Goal: Information Seeking & Learning: Learn about a topic

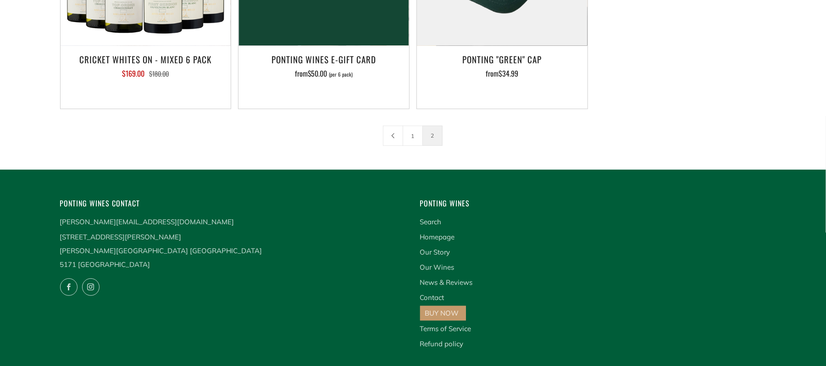
scroll to position [1, 0]
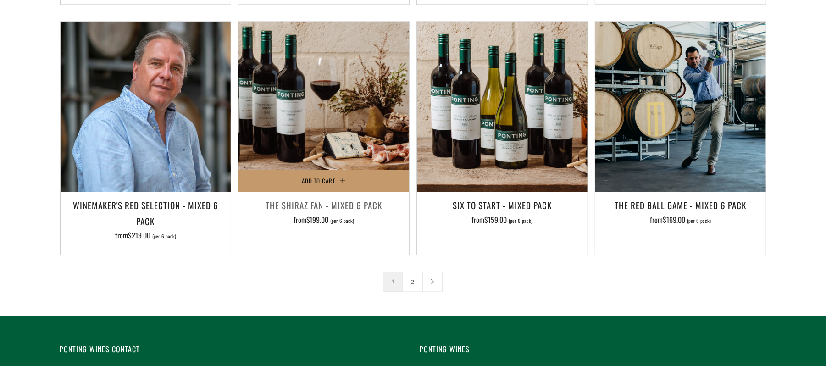
click at [314, 113] on img at bounding box center [323, 107] width 171 height 171
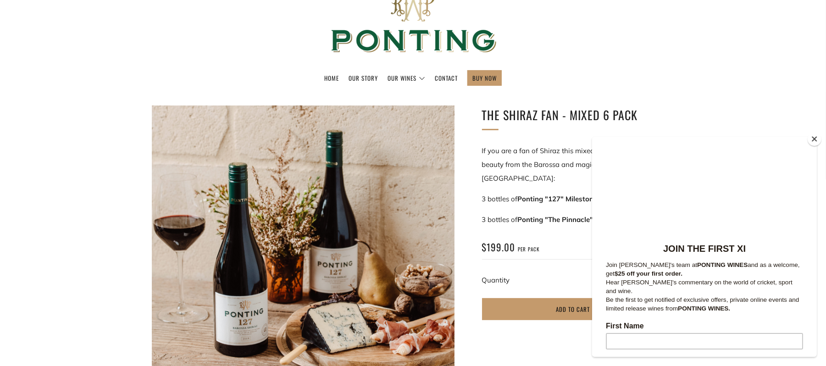
scroll to position [57, 0]
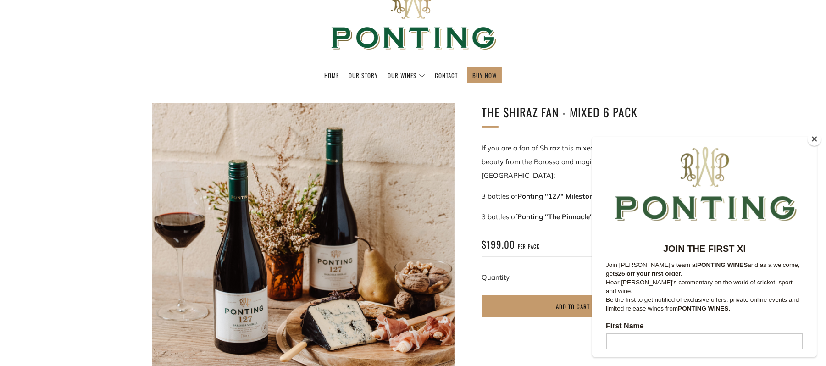
click at [813, 140] on button "Close" at bounding box center [815, 139] width 14 height 14
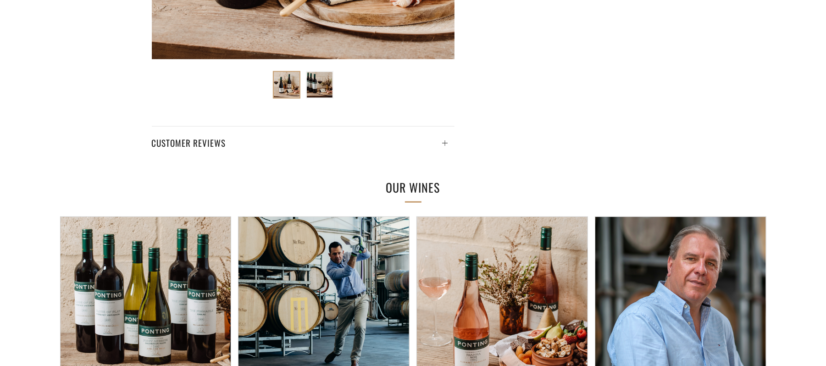
scroll to position [0, 0]
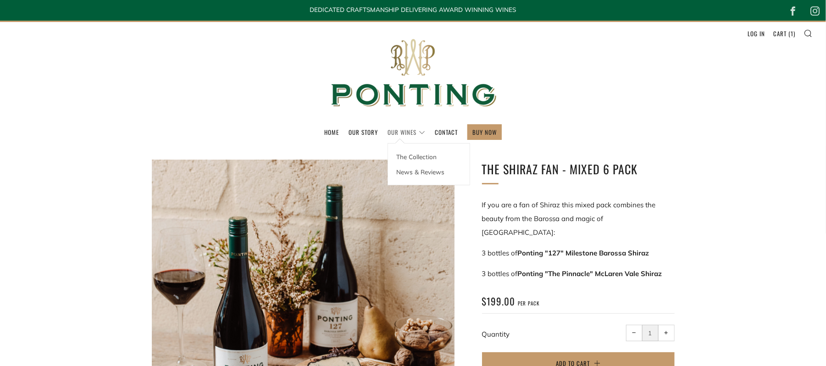
click at [399, 129] on link "Our Wines" at bounding box center [406, 132] width 38 height 15
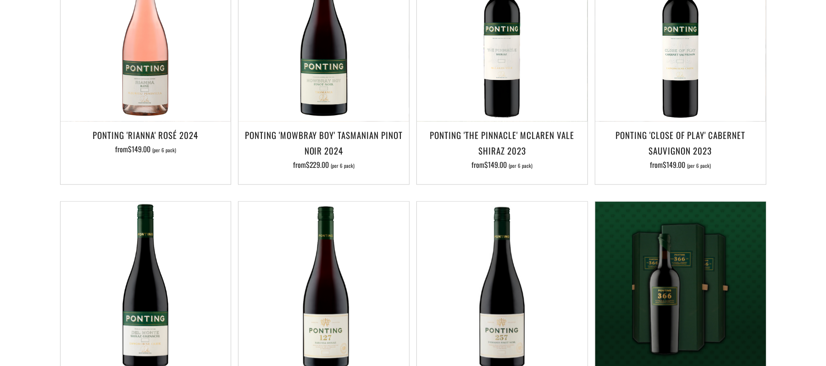
scroll to position [540, 0]
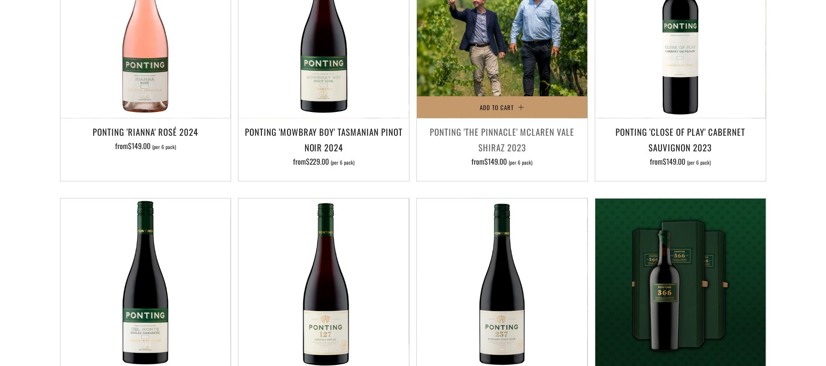
click at [496, 64] on img at bounding box center [502, 33] width 171 height 171
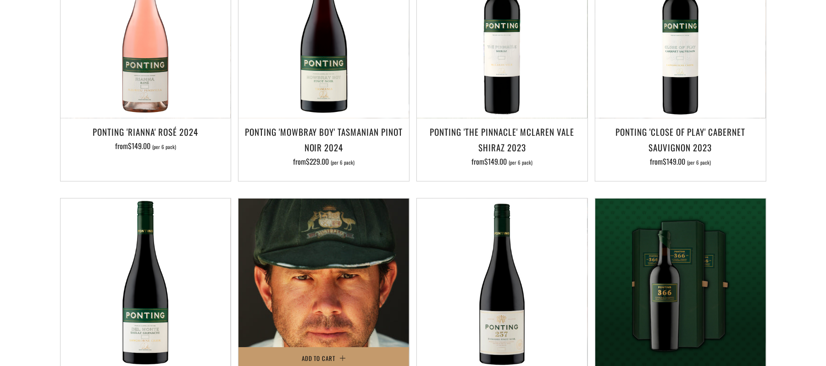
click at [337, 271] on img at bounding box center [323, 284] width 171 height 171
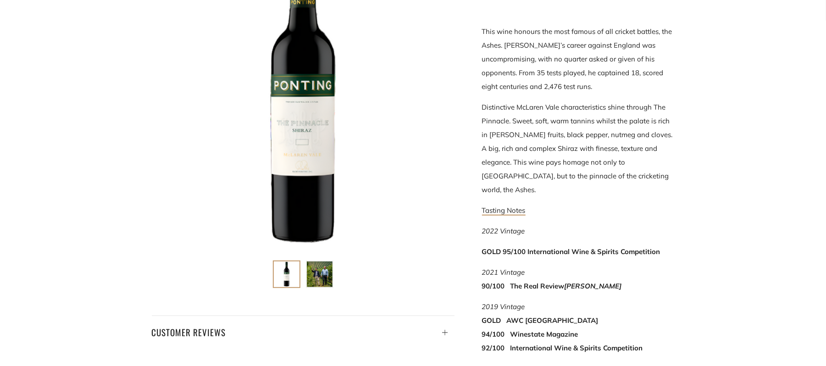
scroll to position [216, 0]
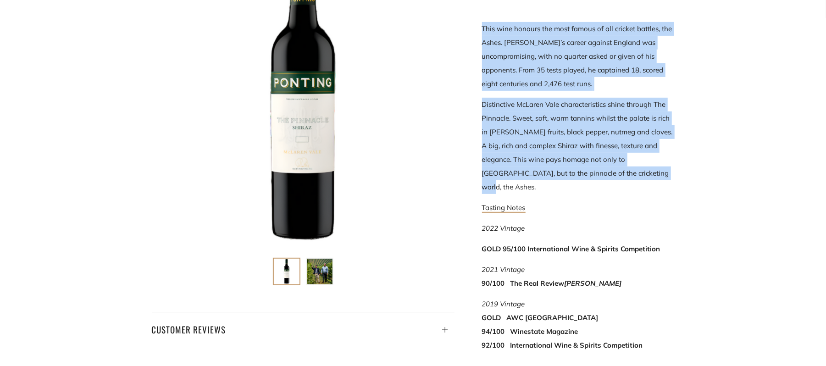
drag, startPoint x: 481, startPoint y: 22, endPoint x: 628, endPoint y: 175, distance: 212.1
click at [628, 175] on div "Ponting 'The Pinnacle' McLaren Vale Shiraz 2023 This wine honours the most famo…" at bounding box center [564, 200] width 220 height 513
copy div "This wine honours the most famous of all cricket battles, the Ashes. [PERSON_NA…"
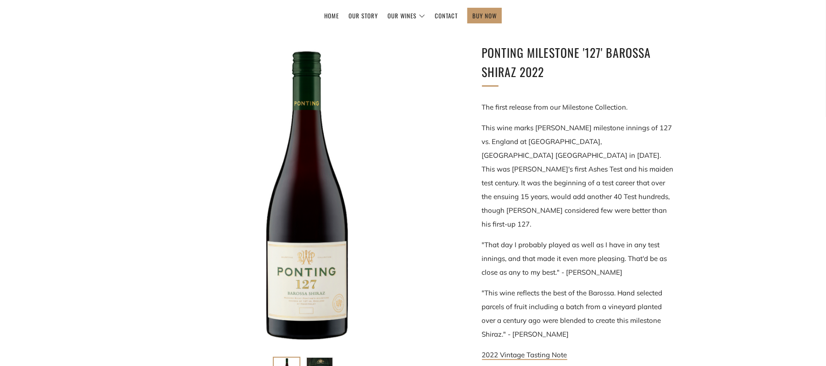
scroll to position [143, 0]
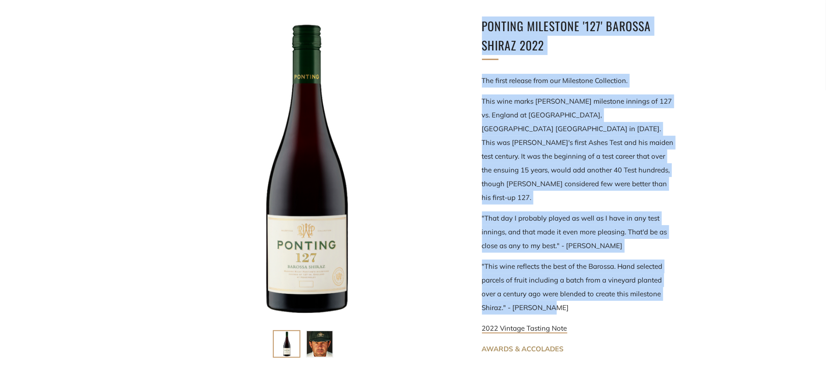
drag, startPoint x: 477, startPoint y: 21, endPoint x: 556, endPoint y: 279, distance: 269.8
click at [556, 279] on div "Ponting Milestone '127' Barossa Shiraz 2022 The first release from our Mileston…" at bounding box center [564, 339] width 220 height 644
copy div "Ponting Milestone '127' Barossa Shiraz 2022 The first release from our Mileston…"
